Goal: Task Accomplishment & Management: Manage account settings

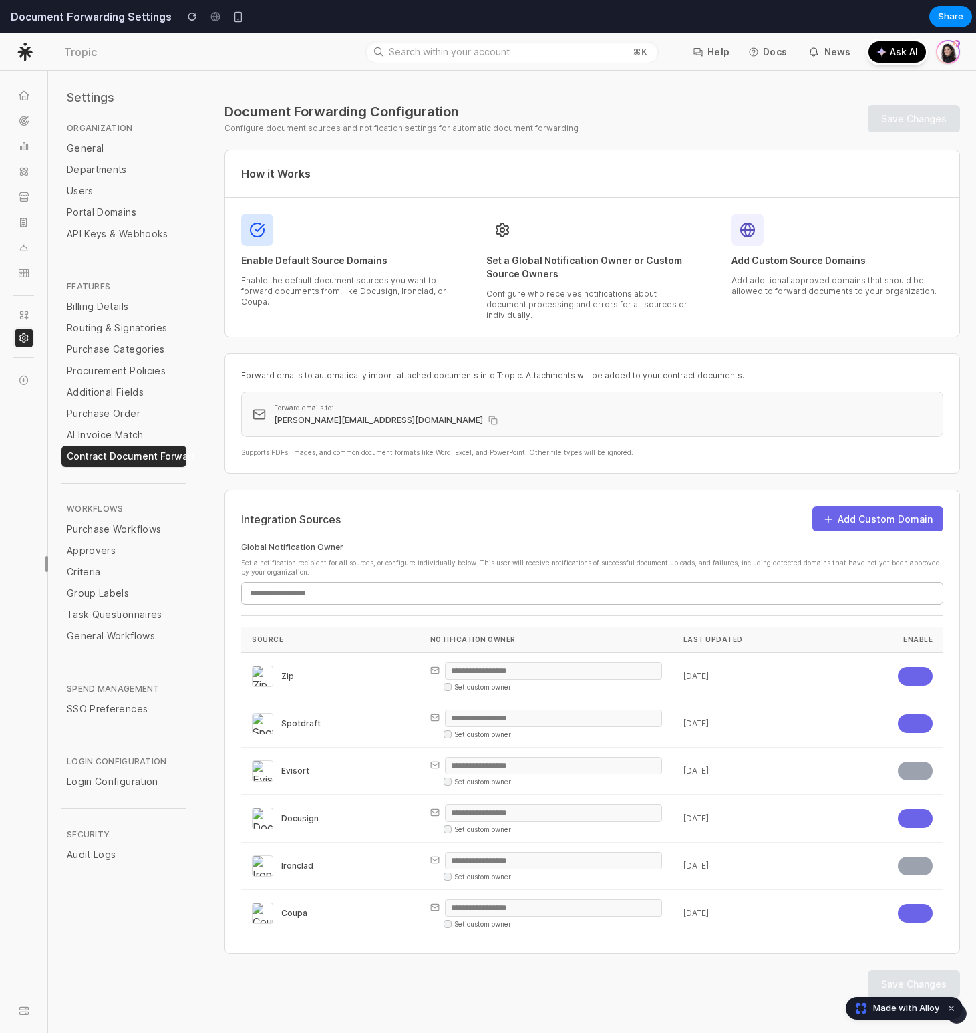
click at [802, 403] on p "Forward emails to:" at bounding box center [603, 407] width 658 height 9
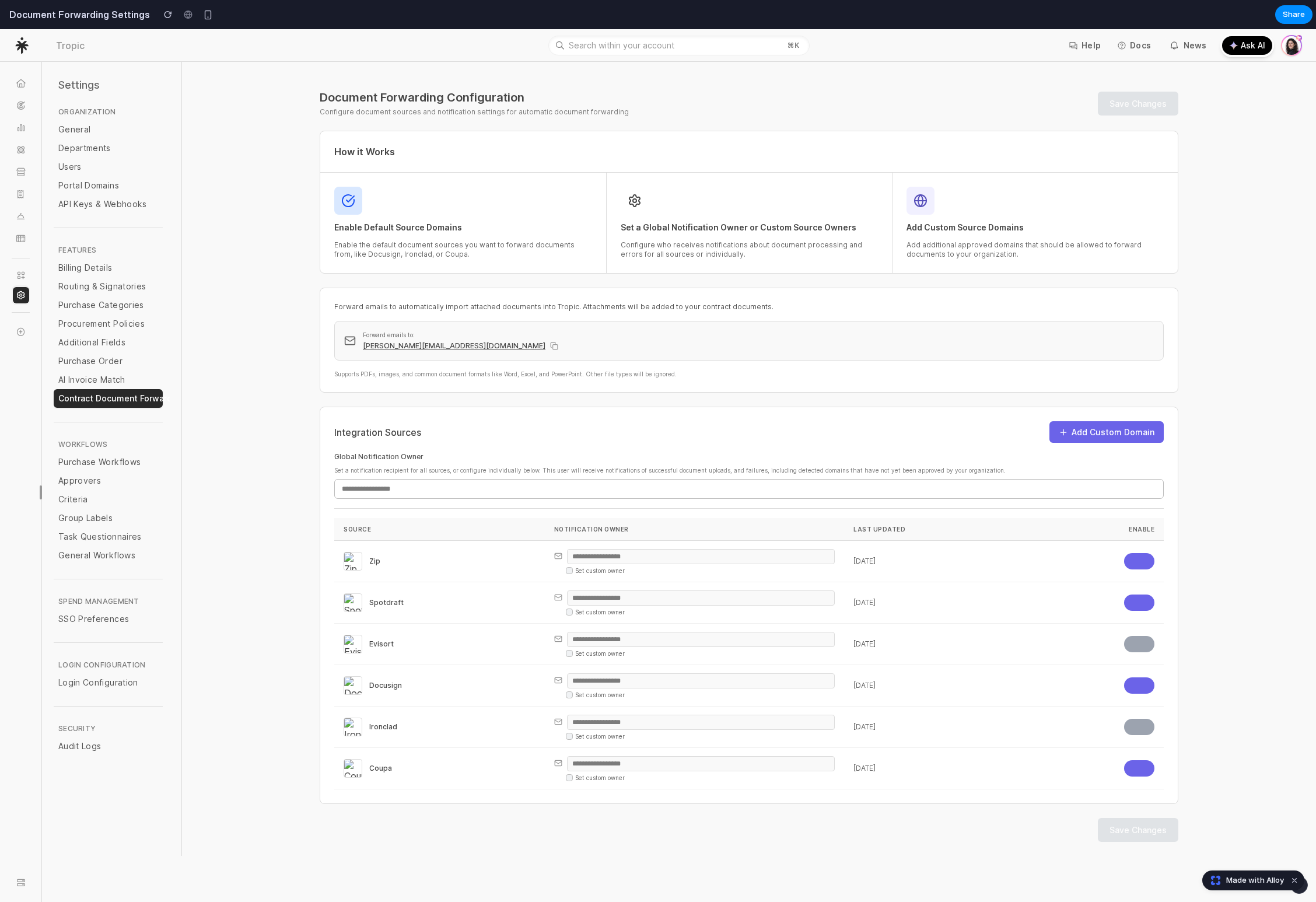
click at [756, 396] on div "Document Forwarding Configuration Configure document sources and notification s…" at bounding box center [748, 472] width 886 height 766
click at [724, 486] on input "email" at bounding box center [749, 488] width 830 height 20
click at [722, 487] on input "email" at bounding box center [749, 488] width 830 height 20
click at [735, 458] on label "Global Notification Owner" at bounding box center [749, 457] width 830 height 10
click at [673, 490] on input "email" at bounding box center [749, 488] width 830 height 20
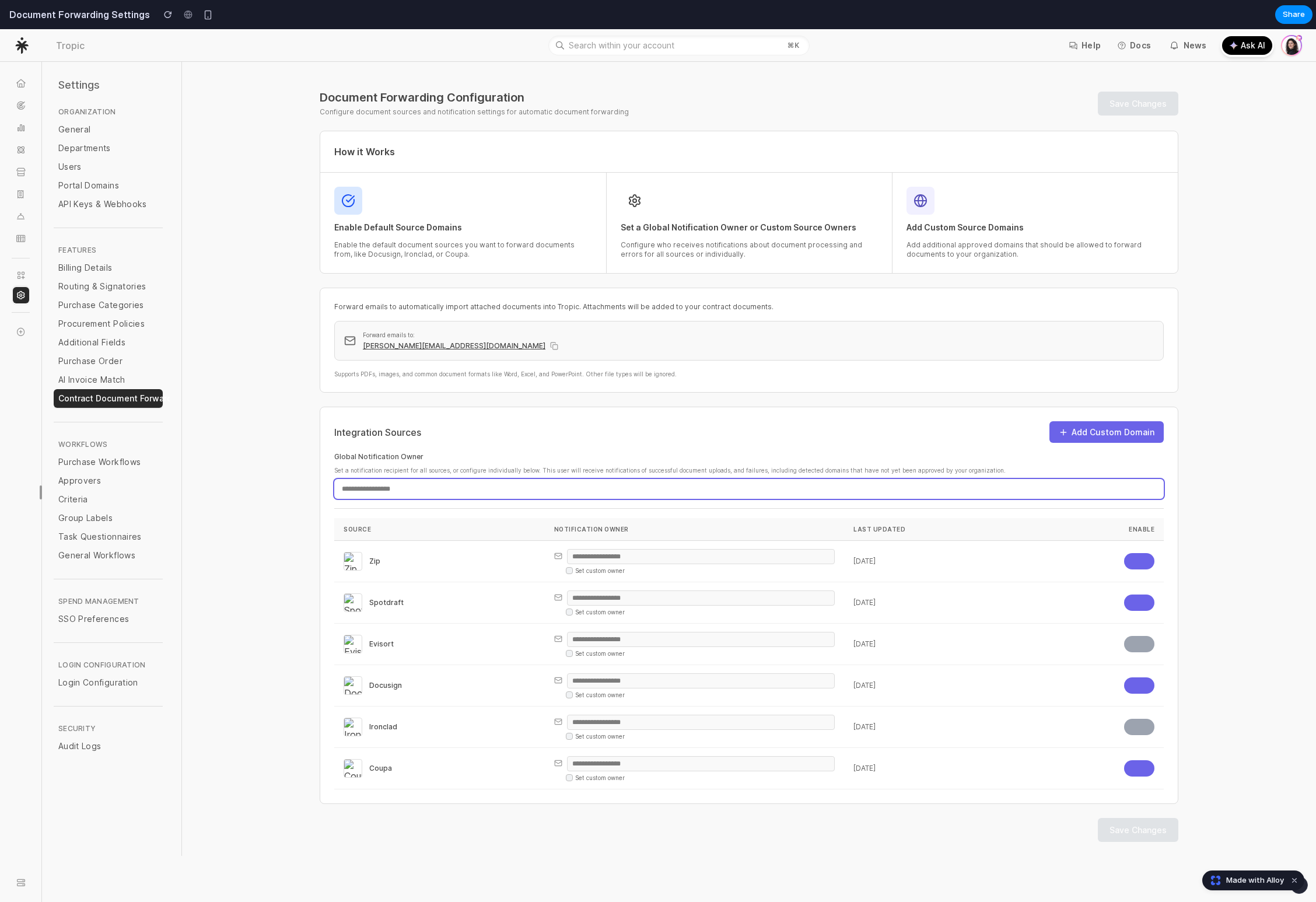
click at [673, 490] on input "email" at bounding box center [749, 488] width 830 height 20
click at [681, 460] on label "Global Notification Owner" at bounding box center [749, 457] width 830 height 10
click at [748, 823] on div "Save Changes" at bounding box center [748, 830] width 858 height 24
click at [1241, 208] on div "Document Forwarding Configuration Configure document sources and notification s…" at bounding box center [748, 458] width 1134 height 794
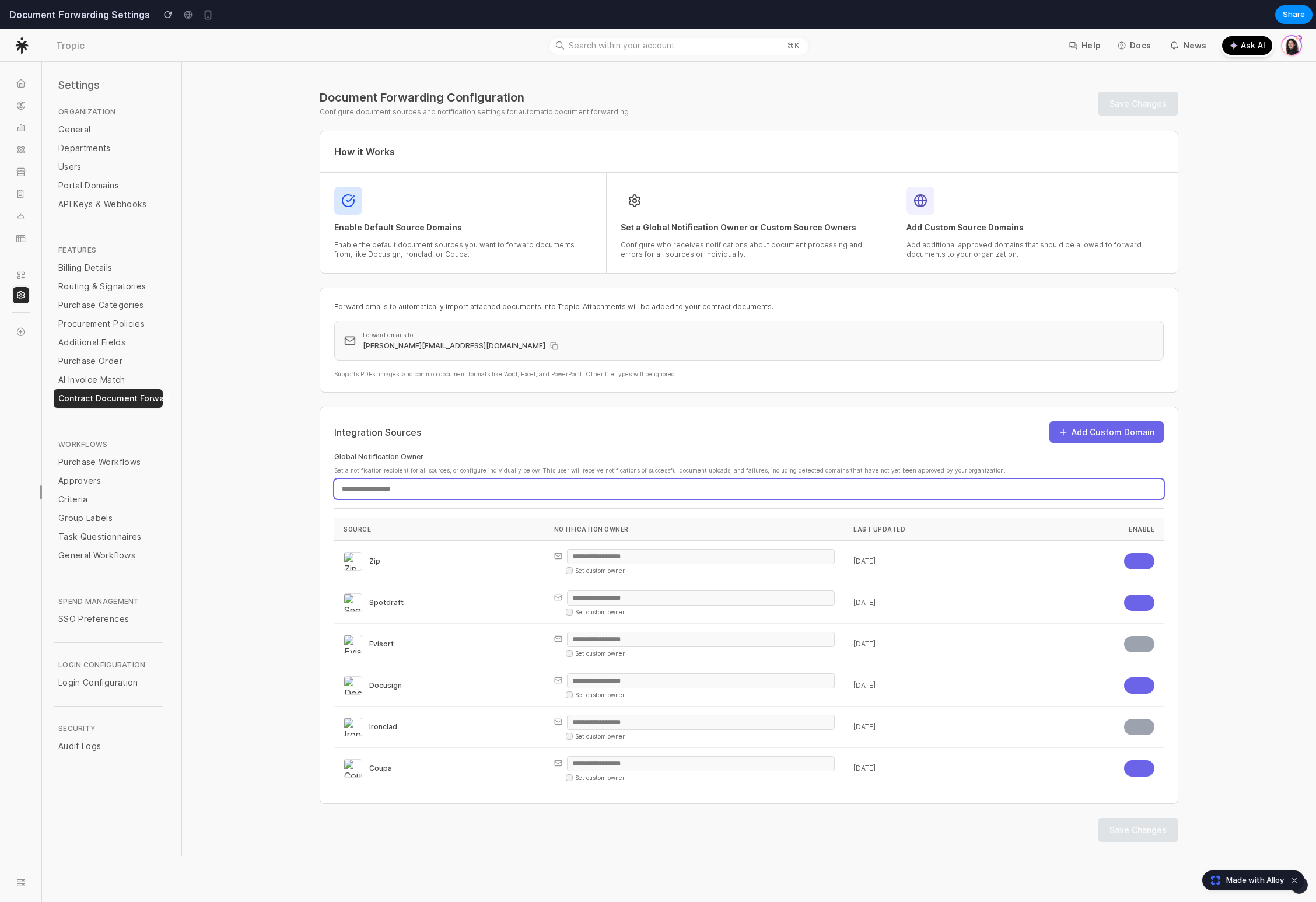
click at [586, 487] on input "email" at bounding box center [749, 488] width 830 height 20
click at [502, 459] on label "Global Notification Owner" at bounding box center [749, 457] width 830 height 10
click at [509, 507] on div "Global Notification Owner Set a notification recipient for all sources, or conf…" at bounding box center [749, 480] width 830 height 57
click at [515, 487] on input "email" at bounding box center [749, 488] width 830 height 20
click at [393, 493] on input "email" at bounding box center [749, 488] width 830 height 20
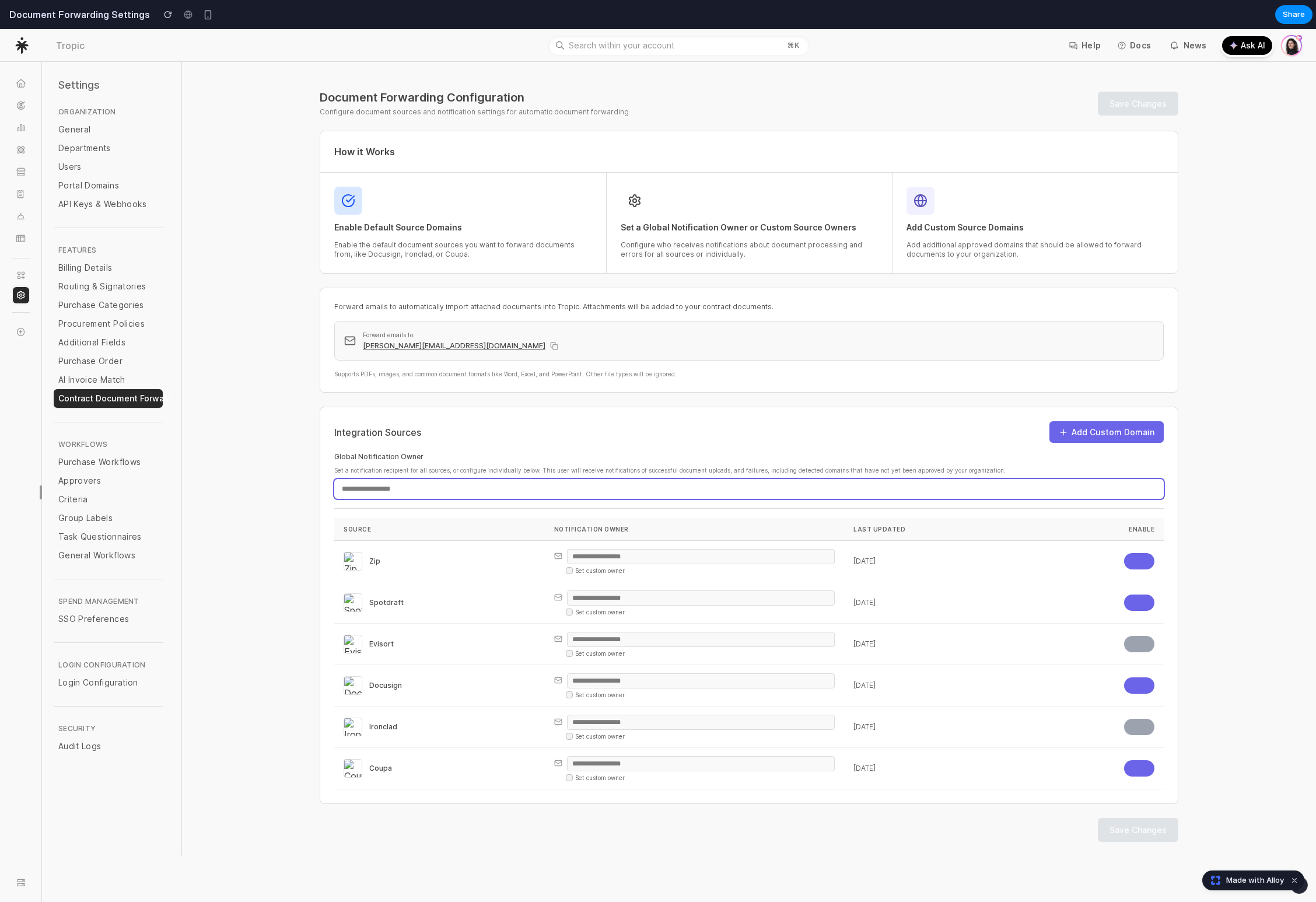
click at [393, 493] on input "email" at bounding box center [749, 488] width 830 height 20
click at [446, 490] on input "email" at bounding box center [749, 488] width 830 height 20
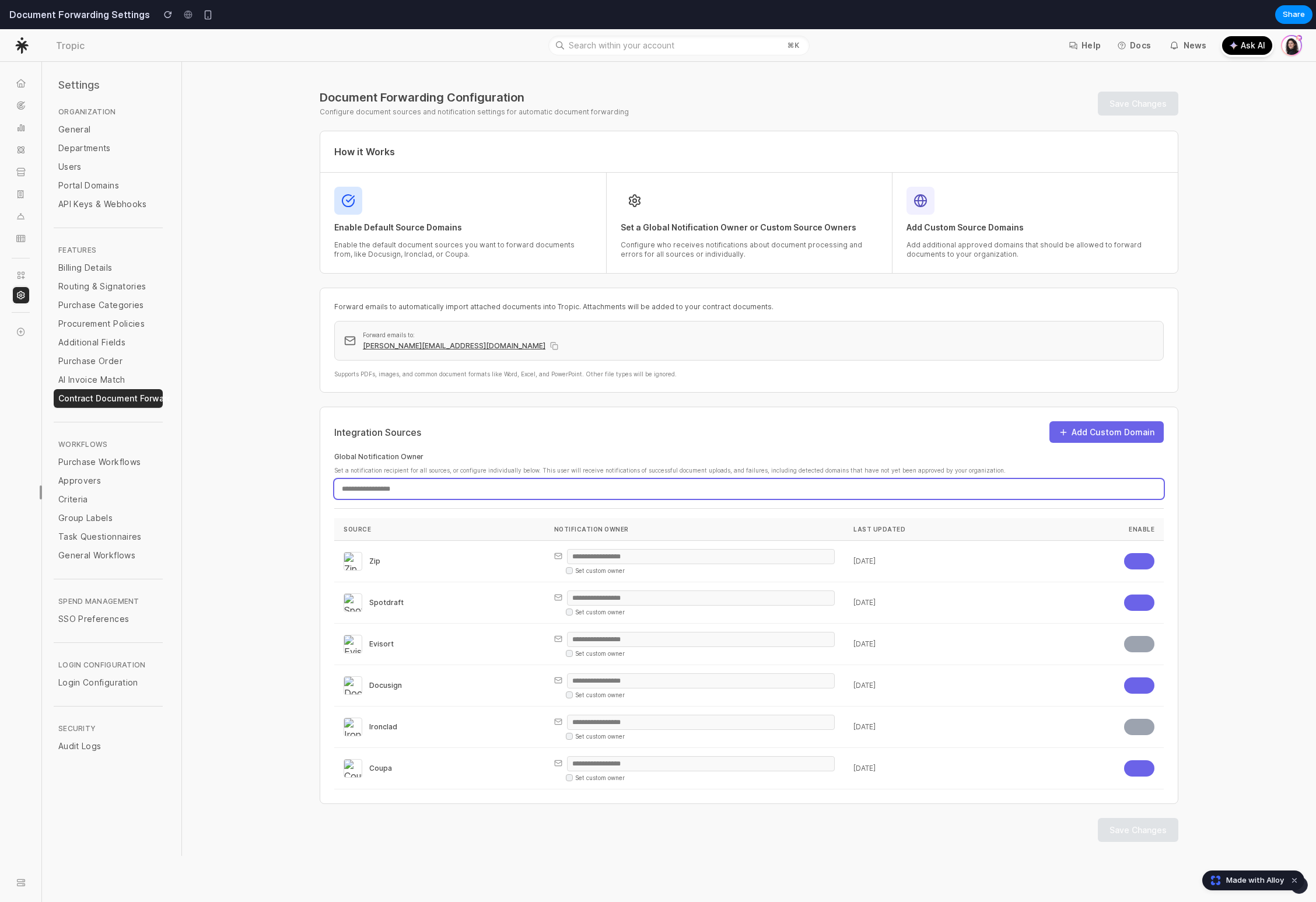
click at [446, 490] on input "email" at bounding box center [749, 488] width 830 height 20
click at [439, 487] on input "email" at bounding box center [749, 488] width 830 height 20
click at [408, 487] on input "email" at bounding box center [749, 488] width 830 height 20
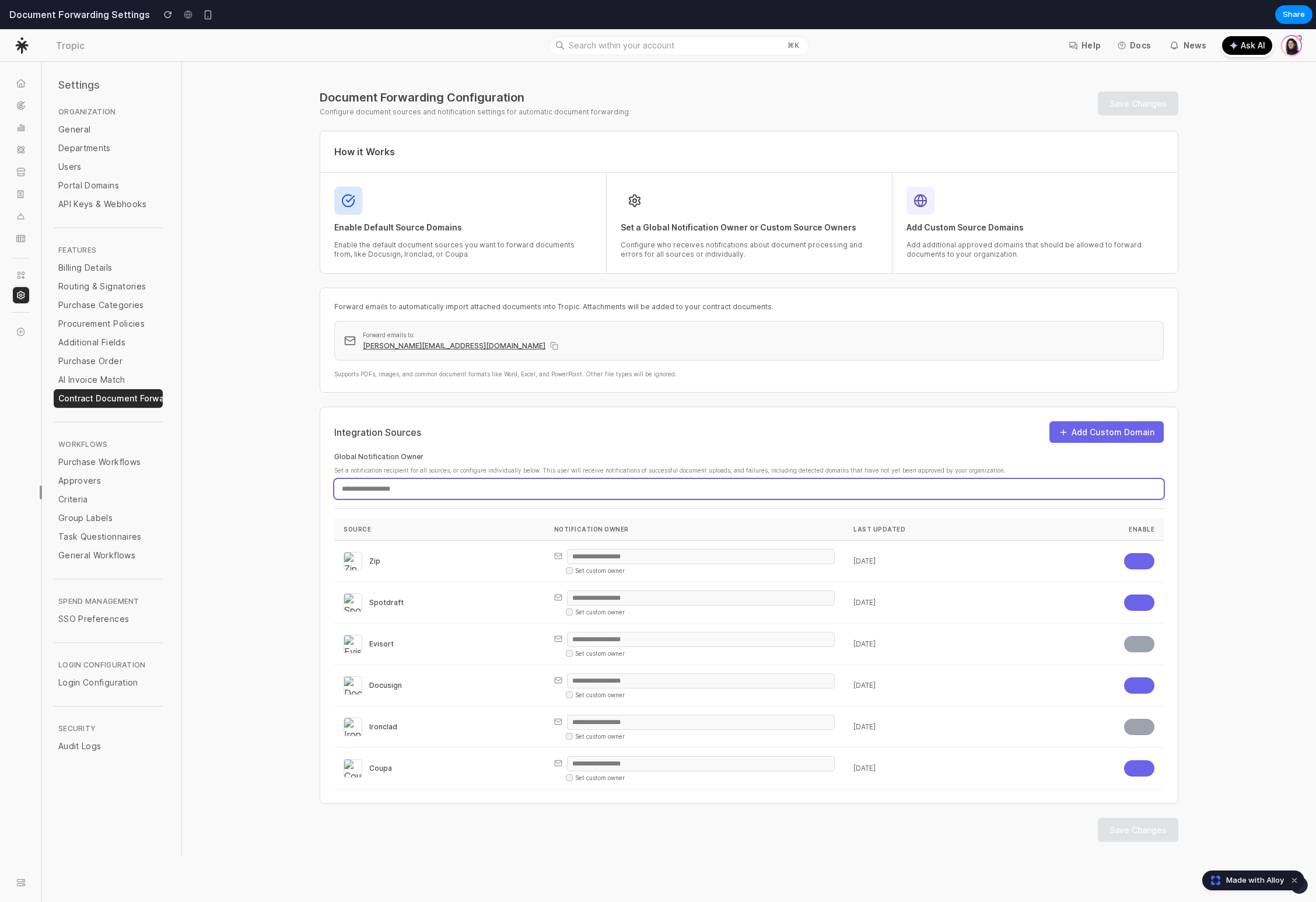
click at [412, 486] on input "email" at bounding box center [749, 488] width 830 height 20
click at [431, 492] on input "email" at bounding box center [749, 488] width 830 height 20
click at [489, 456] on label "Global Notification Owner" at bounding box center [749, 457] width 830 height 10
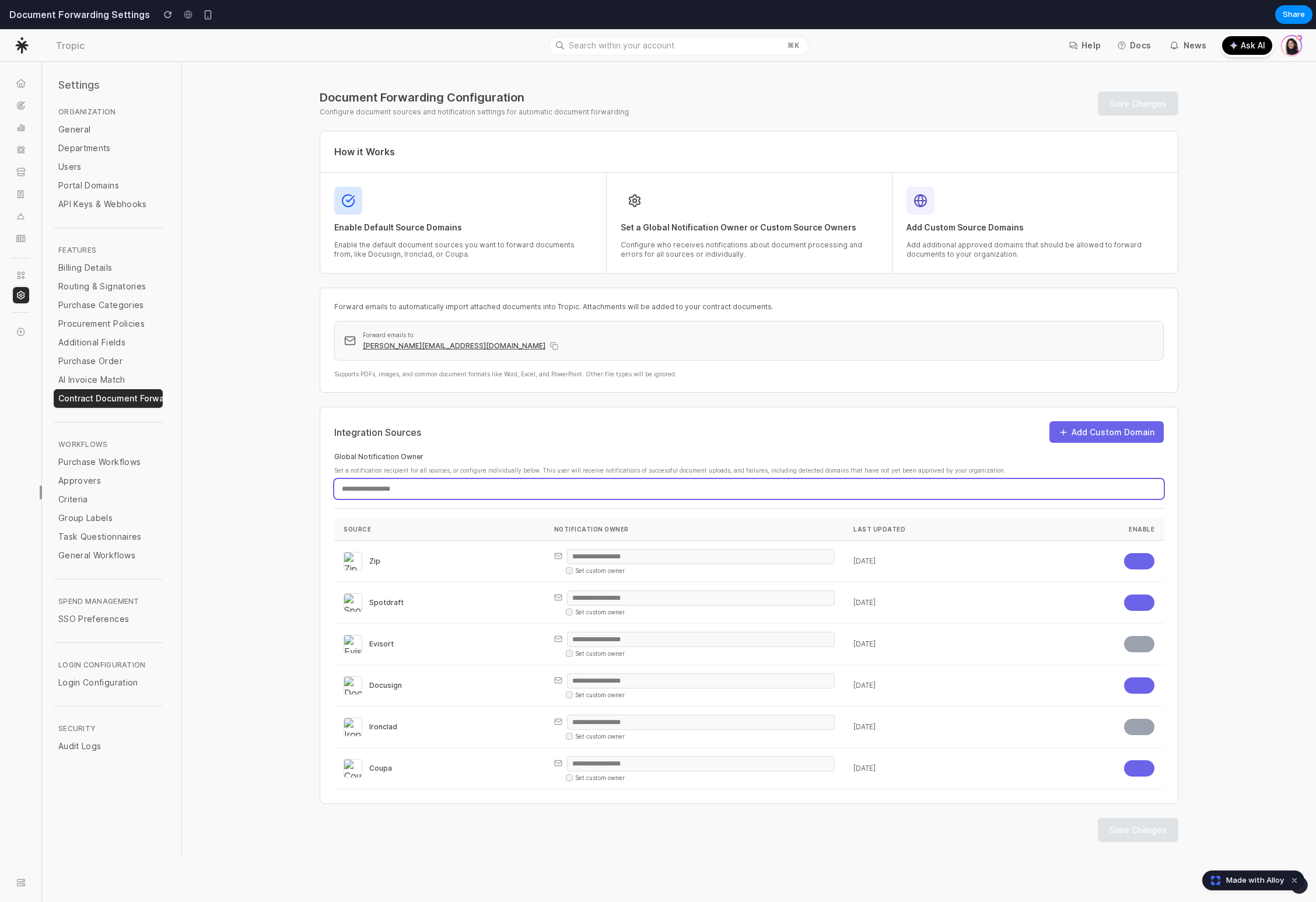
click at [438, 489] on input "email" at bounding box center [749, 488] width 830 height 20
drag, startPoint x: 438, startPoint y: 489, endPoint x: 433, endPoint y: 486, distance: 5.8
click at [433, 486] on input "email" at bounding box center [749, 488] width 830 height 20
click at [391, 561] on div "Zip" at bounding box center [439, 561] width 192 height 18
click at [392, 681] on div "Docusign" at bounding box center [439, 685] width 192 height 18
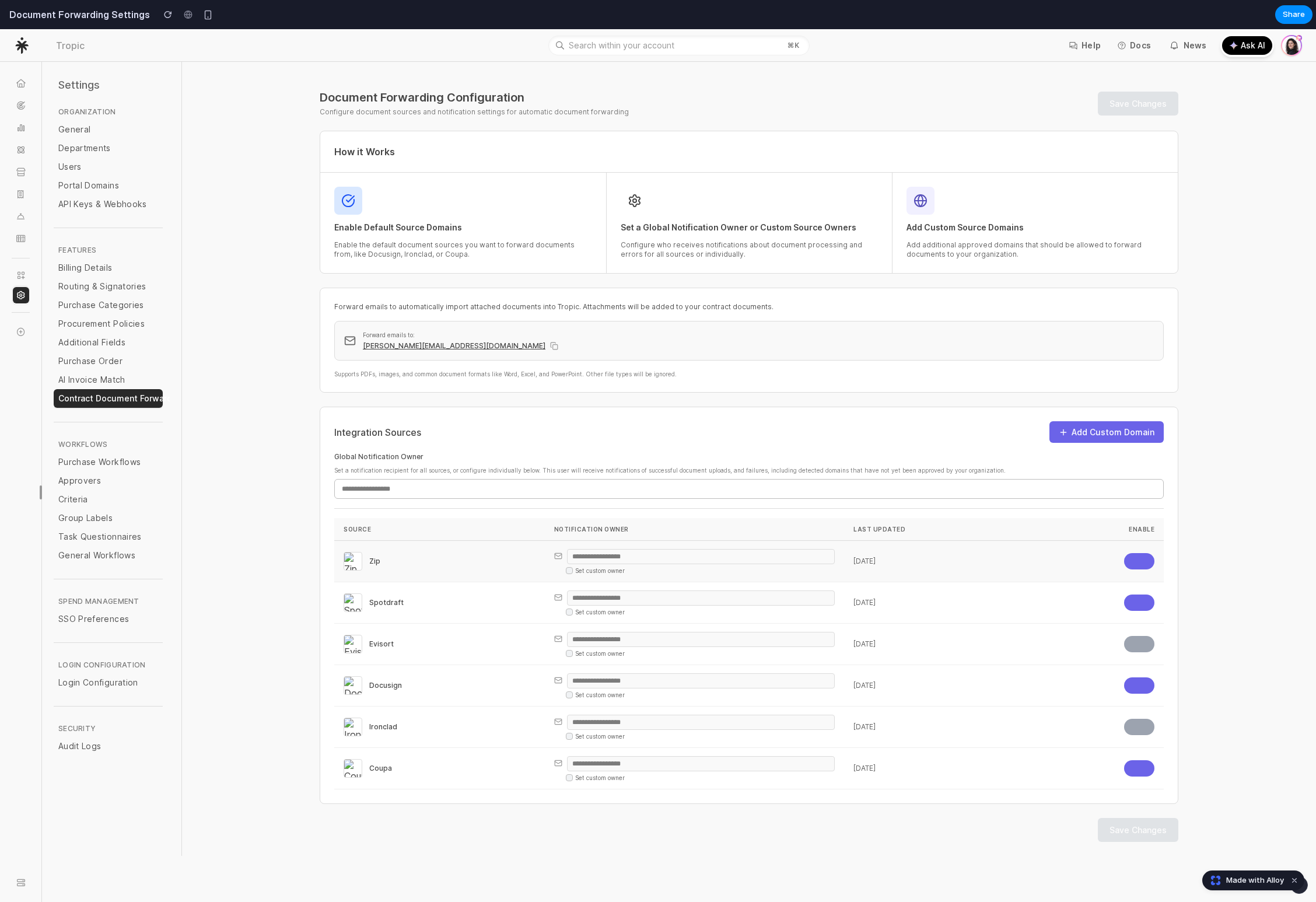
click at [369, 562] on span "Zip" at bounding box center [375, 561] width 11 height 10
click at [388, 720] on div "Ironclad" at bounding box center [439, 726] width 192 height 18
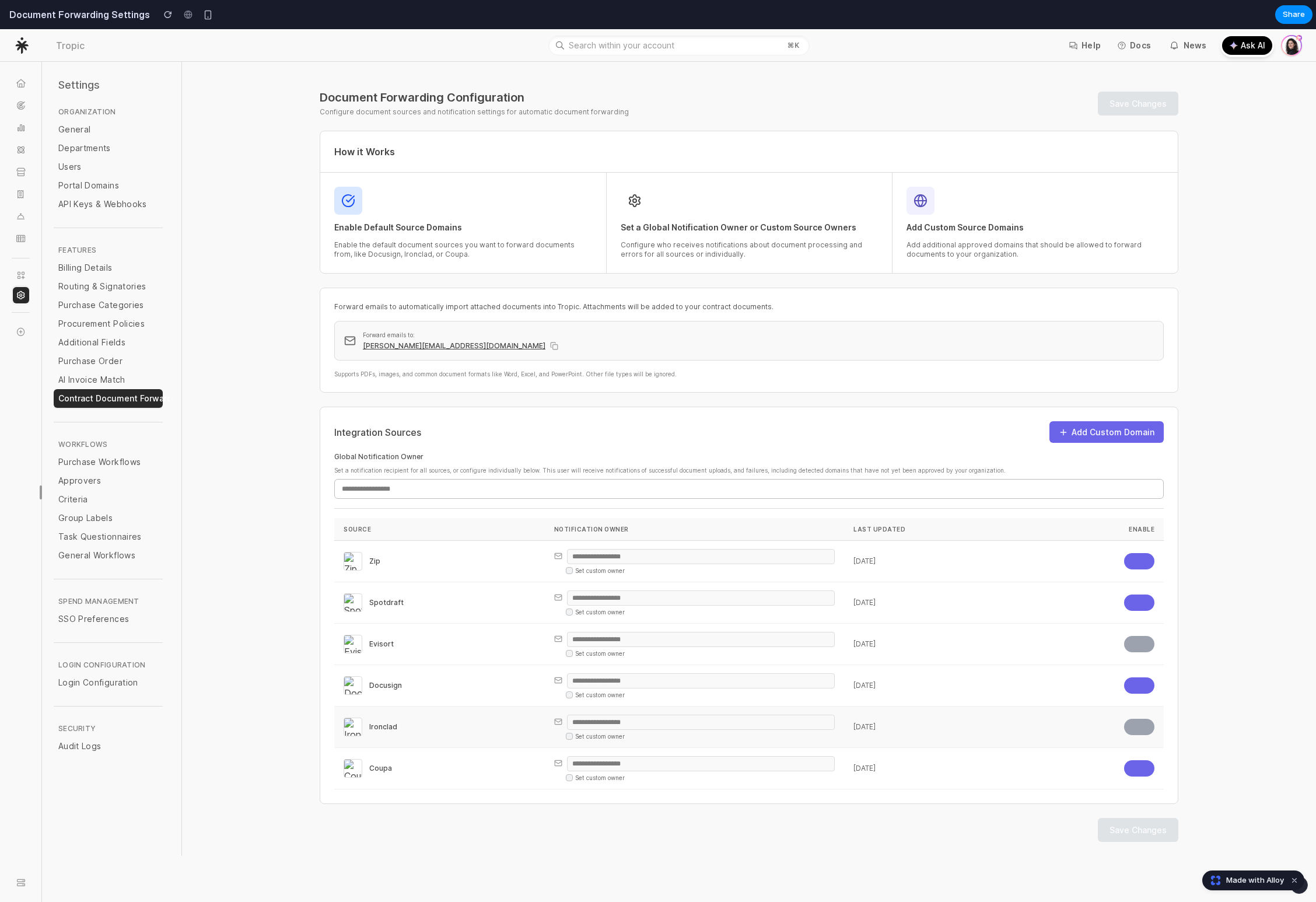
click at [386, 722] on span "Ironclad" at bounding box center [383, 726] width 28 height 10
click at [428, 671] on td "Docusign" at bounding box center [439, 685] width 210 height 41
click at [428, 480] on input "email" at bounding box center [749, 488] width 830 height 20
click at [430, 483] on input "email" at bounding box center [749, 488] width 830 height 20
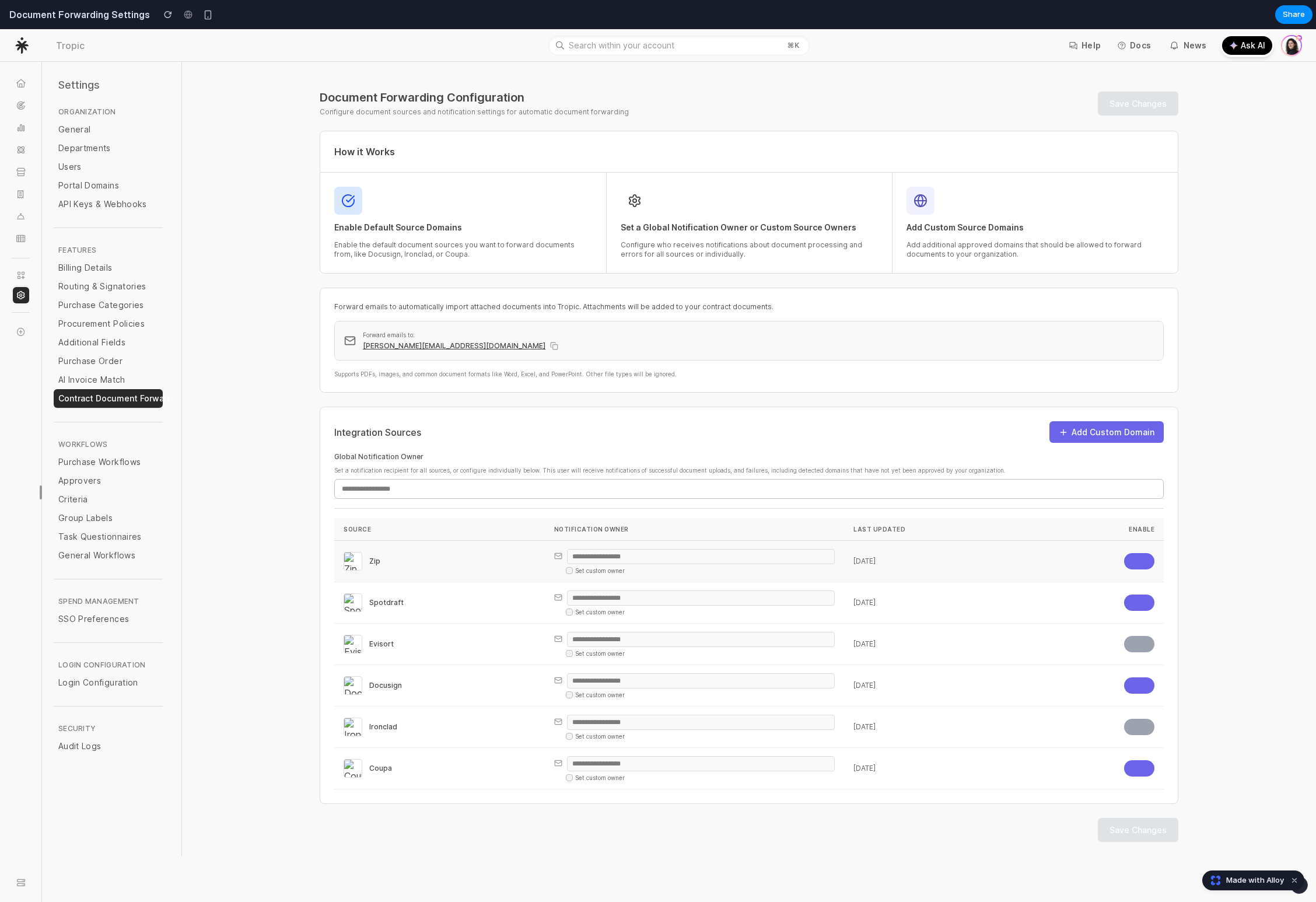
click at [1092, 561] on div at bounding box center [1098, 561] width 113 height 17
click at [1091, 560] on div at bounding box center [1098, 561] width 113 height 17
click at [334, 533] on th "Source" at bounding box center [439, 529] width 210 height 23
click at [334, 532] on th "Source" at bounding box center [439, 529] width 210 height 23
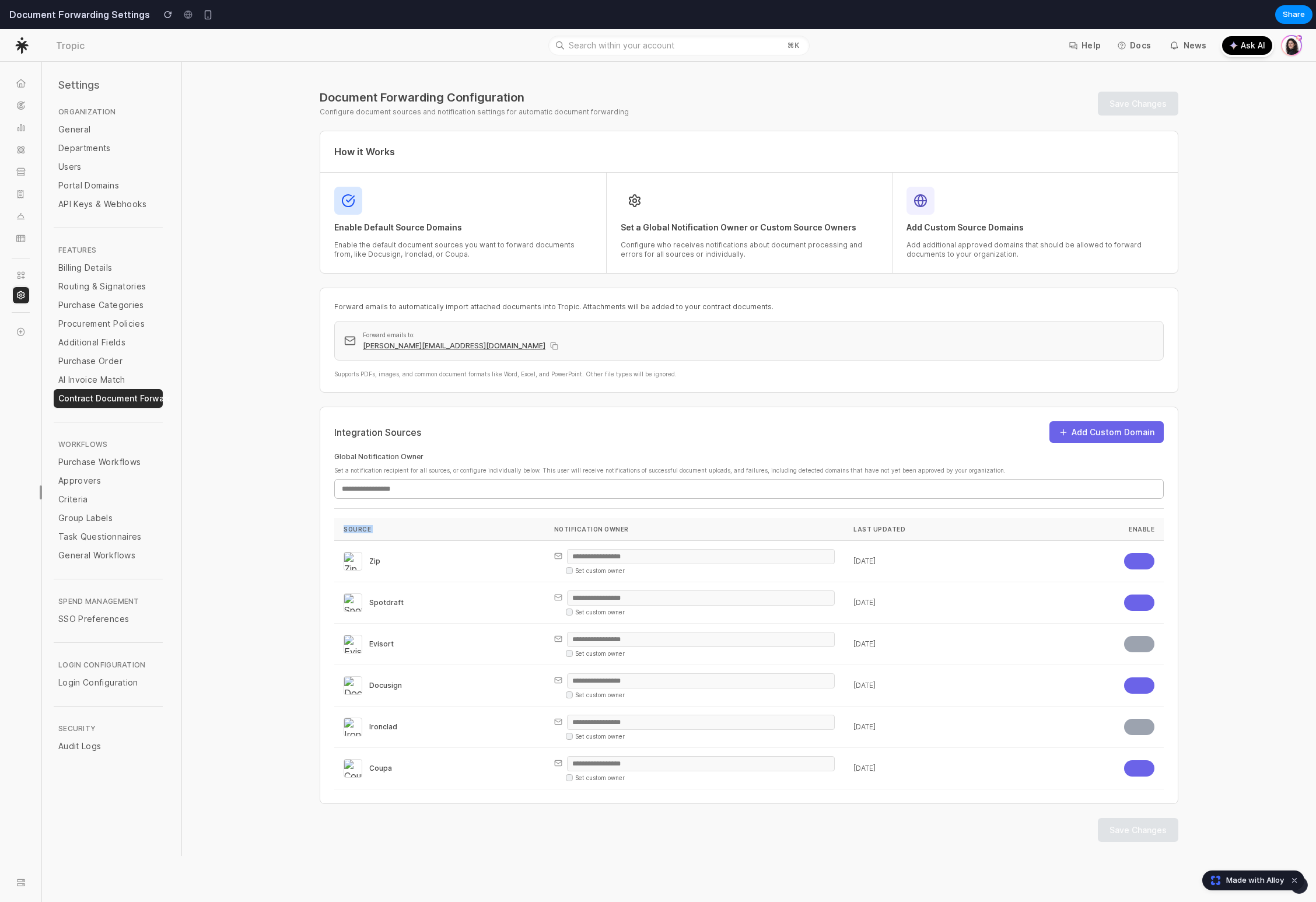
click at [334, 532] on th "Source" at bounding box center [439, 529] width 210 height 23
click at [362, 527] on th "Source" at bounding box center [439, 529] width 210 height 23
click at [1087, 560] on div at bounding box center [1098, 561] width 113 height 17
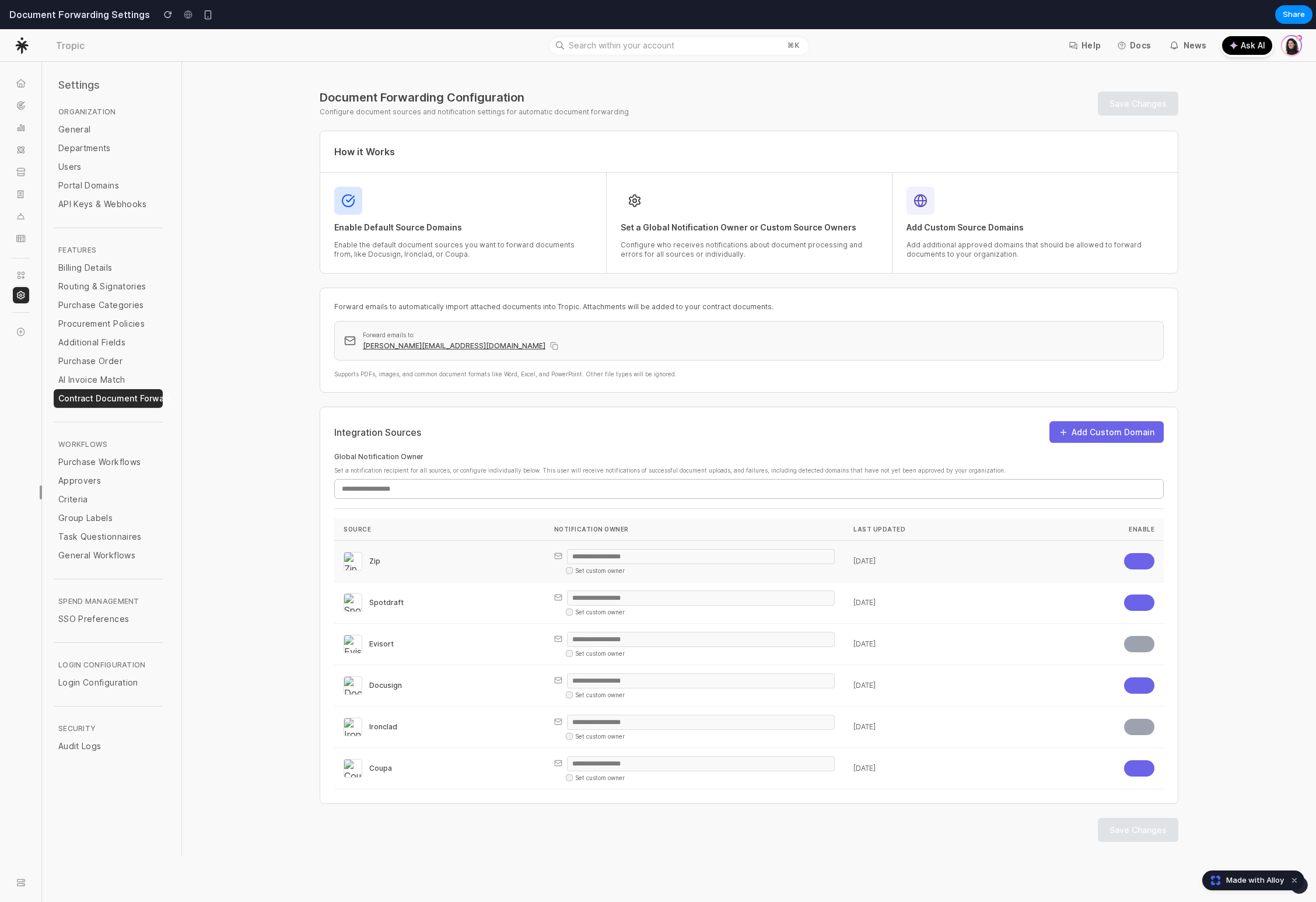
click at [1095, 562] on div at bounding box center [1098, 561] width 113 height 17
click at [1091, 562] on div at bounding box center [1098, 561] width 113 height 17
click at [1087, 565] on div at bounding box center [1098, 561] width 113 height 17
